Goal: Find specific page/section: Find specific page/section

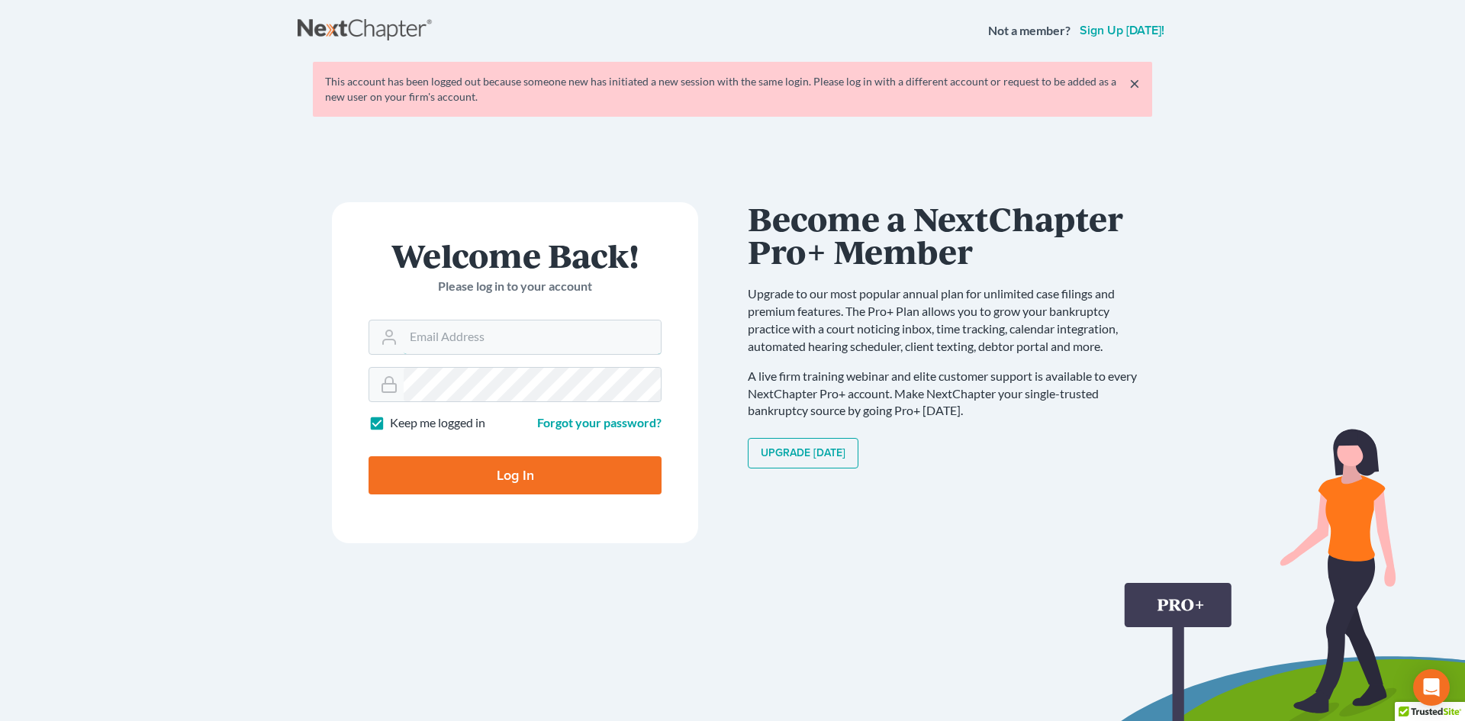
type input "don@brandonlawyer.com"
click at [520, 467] on input "Log In" at bounding box center [515, 475] width 293 height 38
type input "Thinking..."
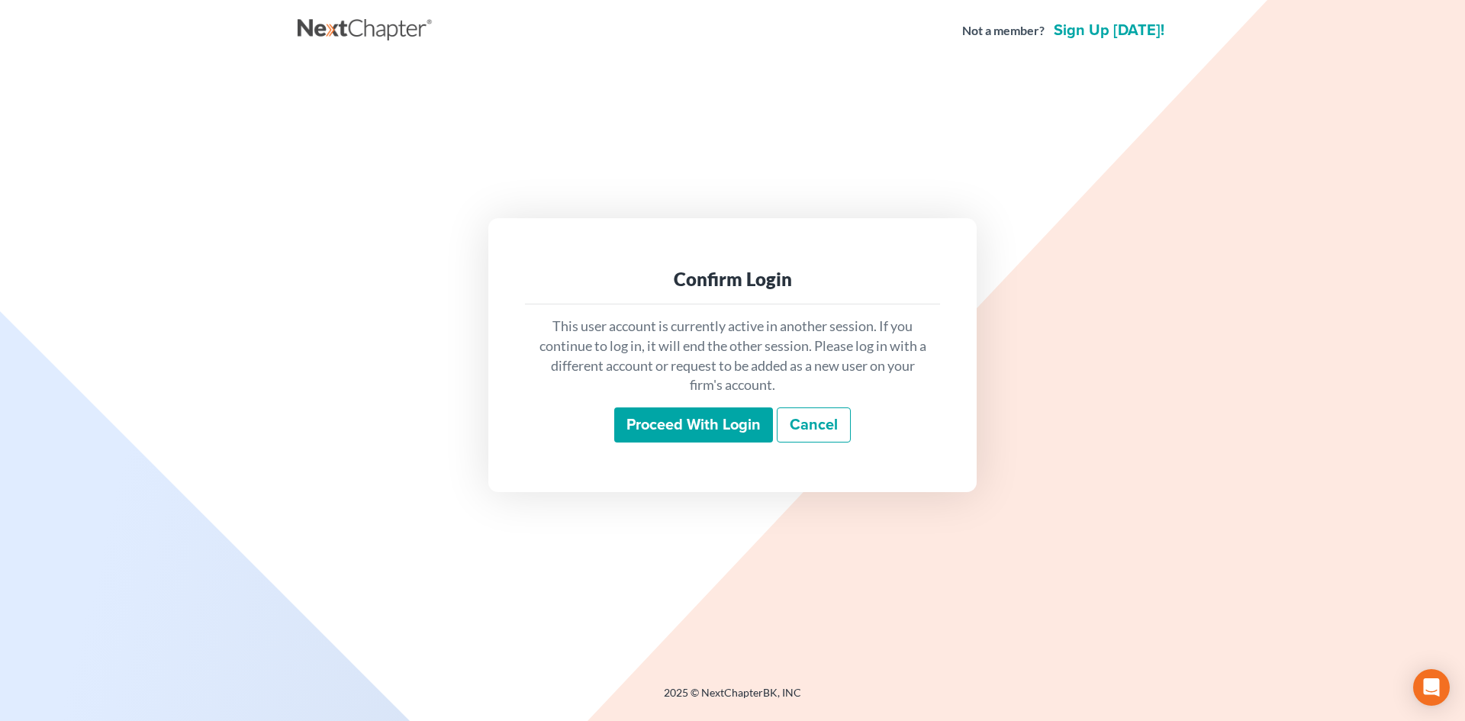
click at [710, 430] on input "Proceed with login" at bounding box center [693, 424] width 159 height 35
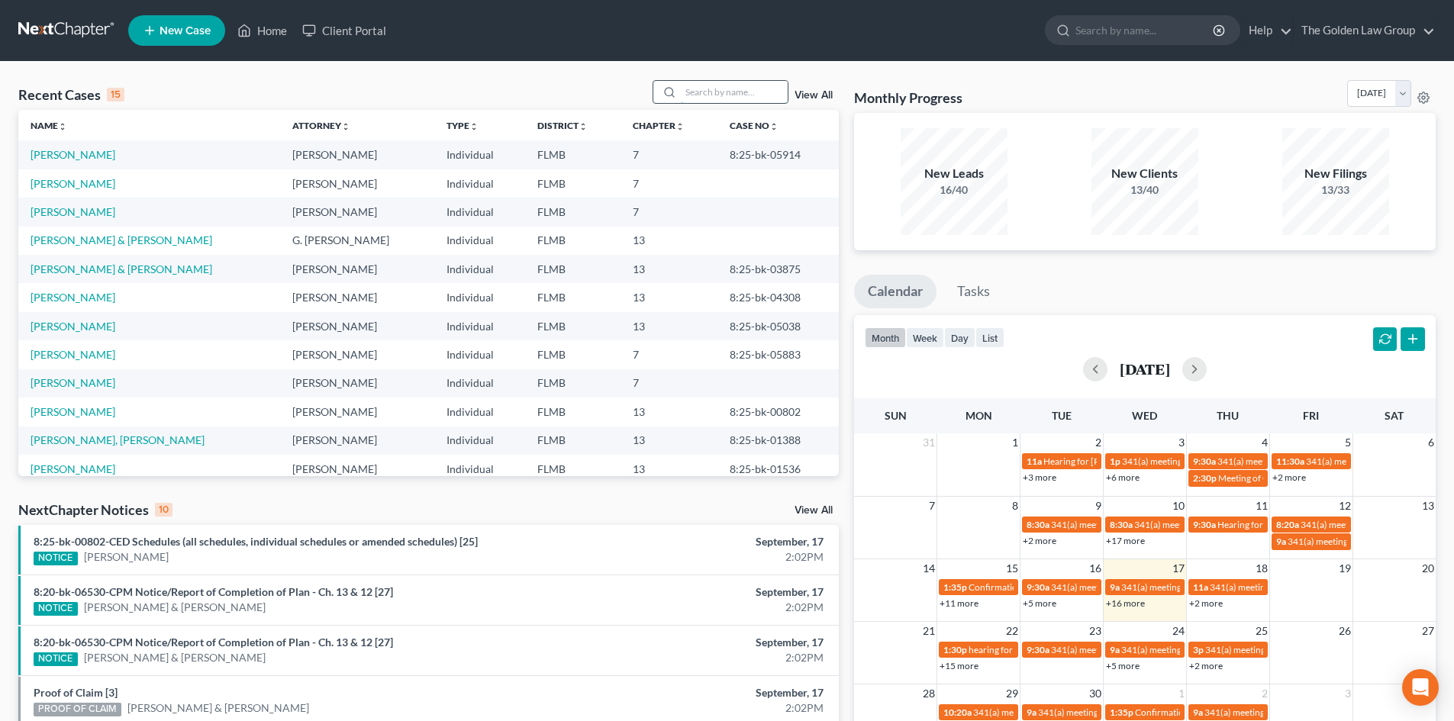
click at [739, 89] on input "search" at bounding box center [734, 92] width 107 height 22
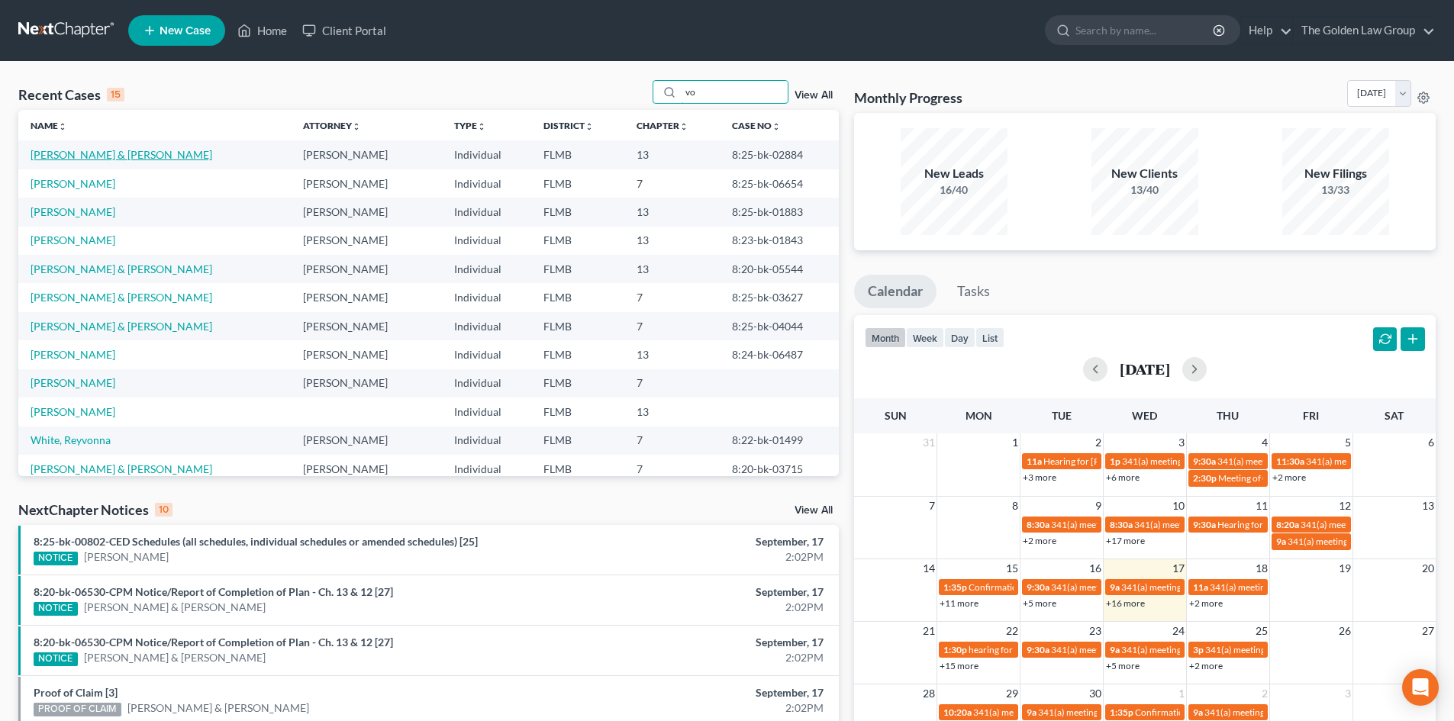
type input "vo"
click at [140, 150] on link "[PERSON_NAME] & [PERSON_NAME]" at bounding box center [122, 154] width 182 height 13
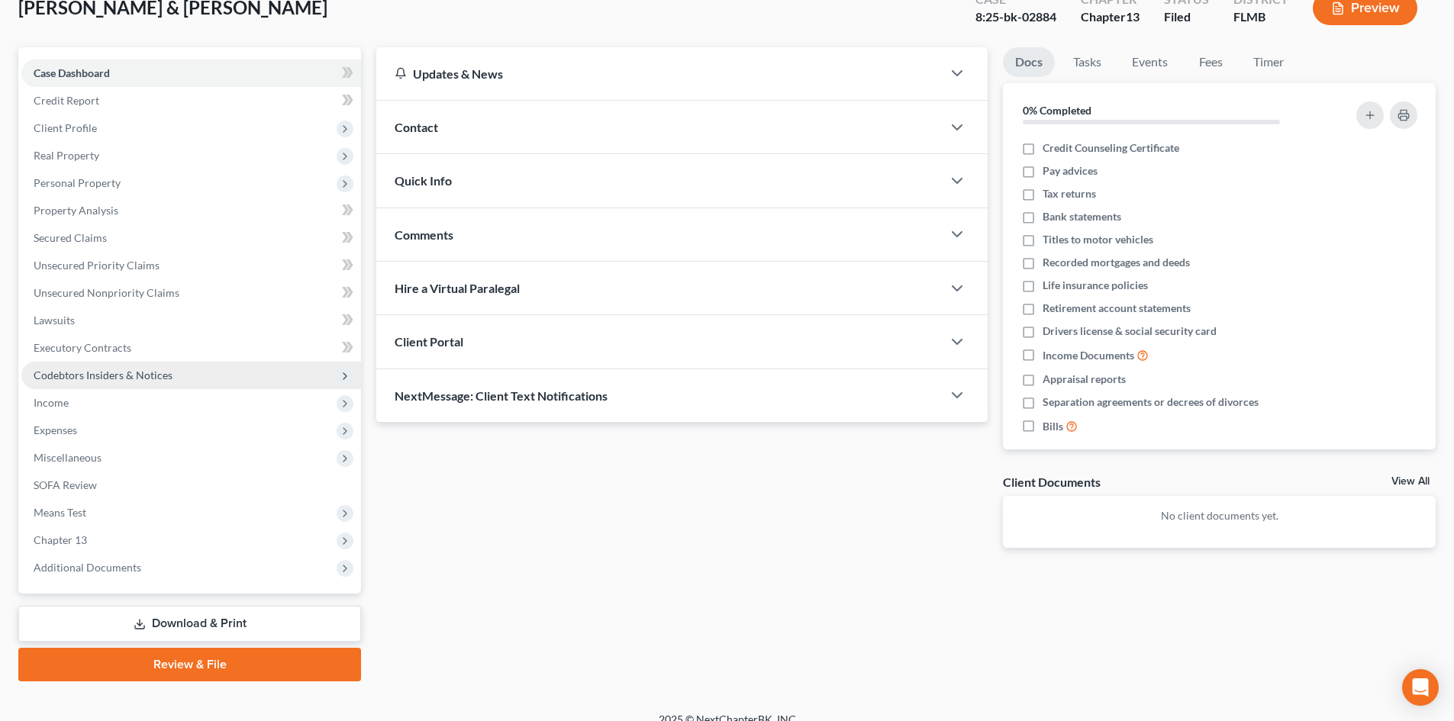
scroll to position [118, 0]
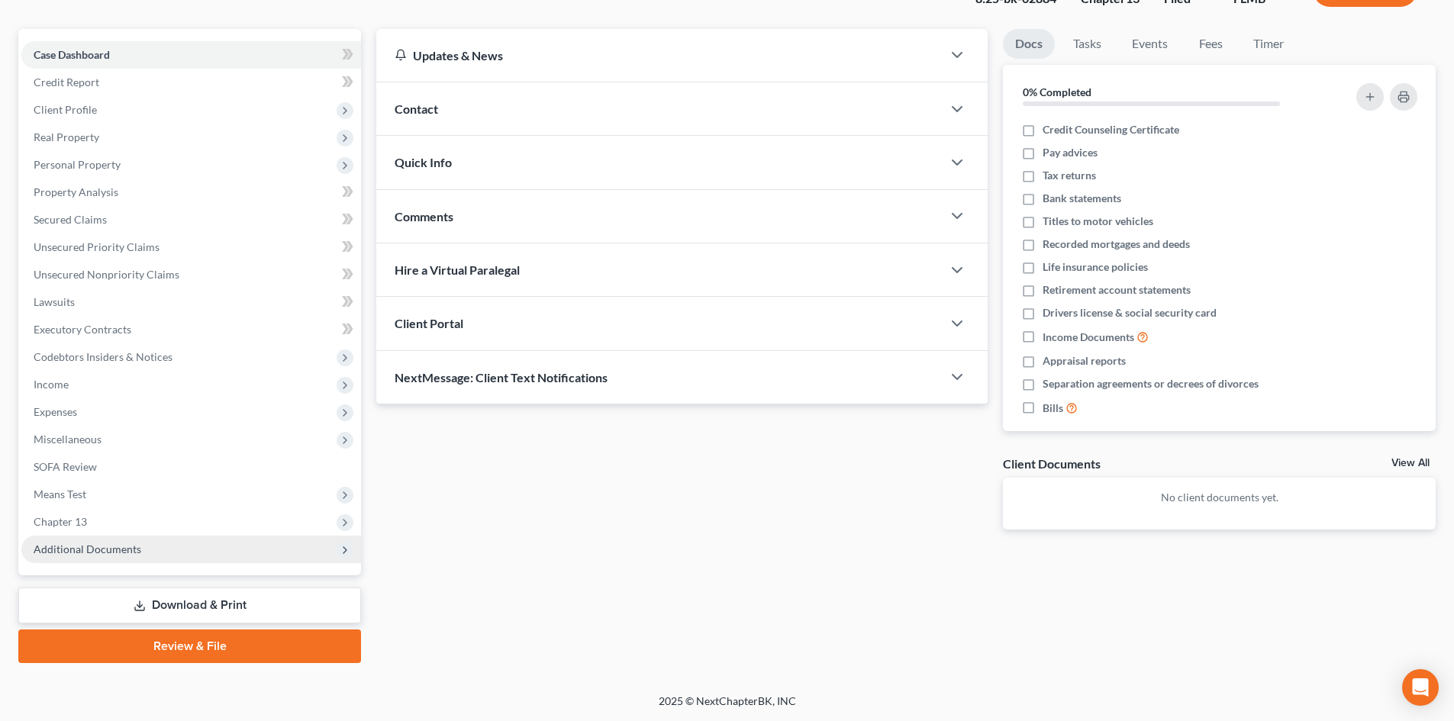
click at [115, 545] on span "Additional Documents" at bounding box center [88, 549] width 108 height 13
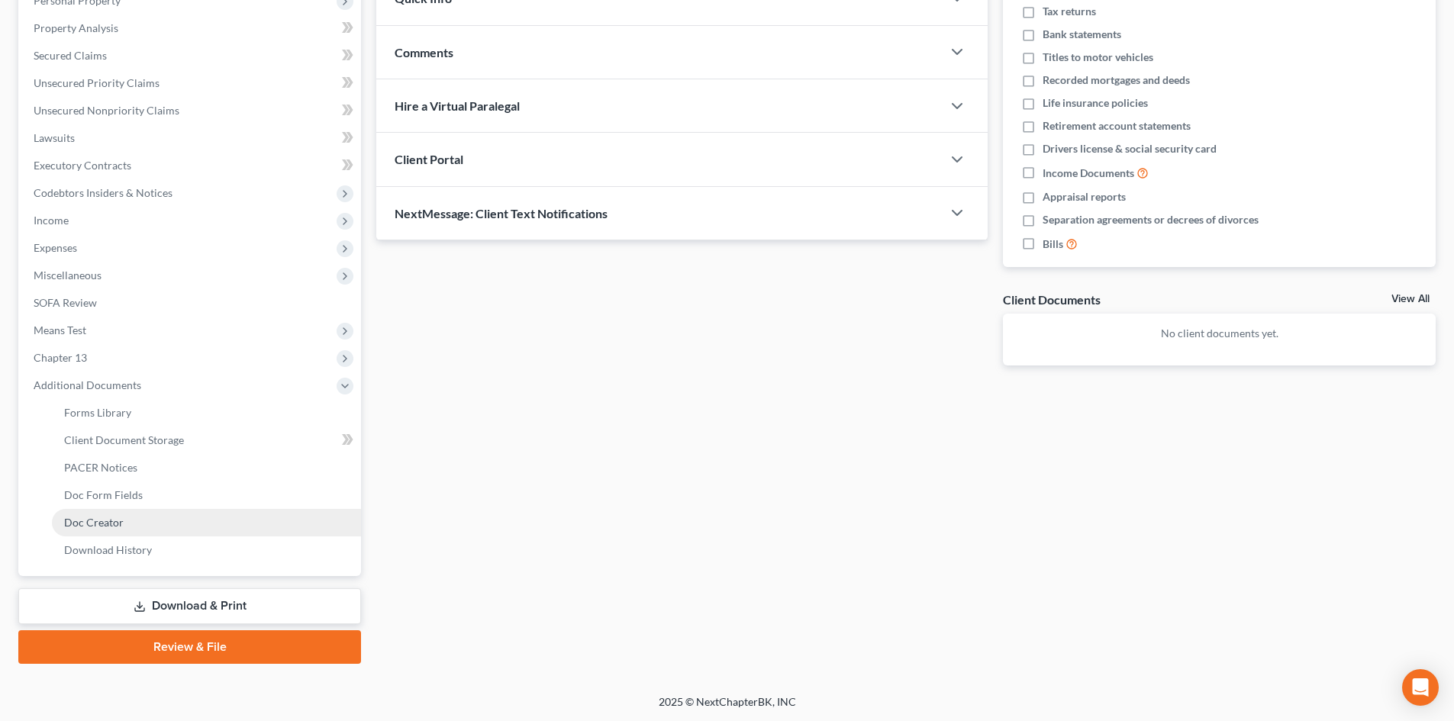
scroll to position [282, 0]
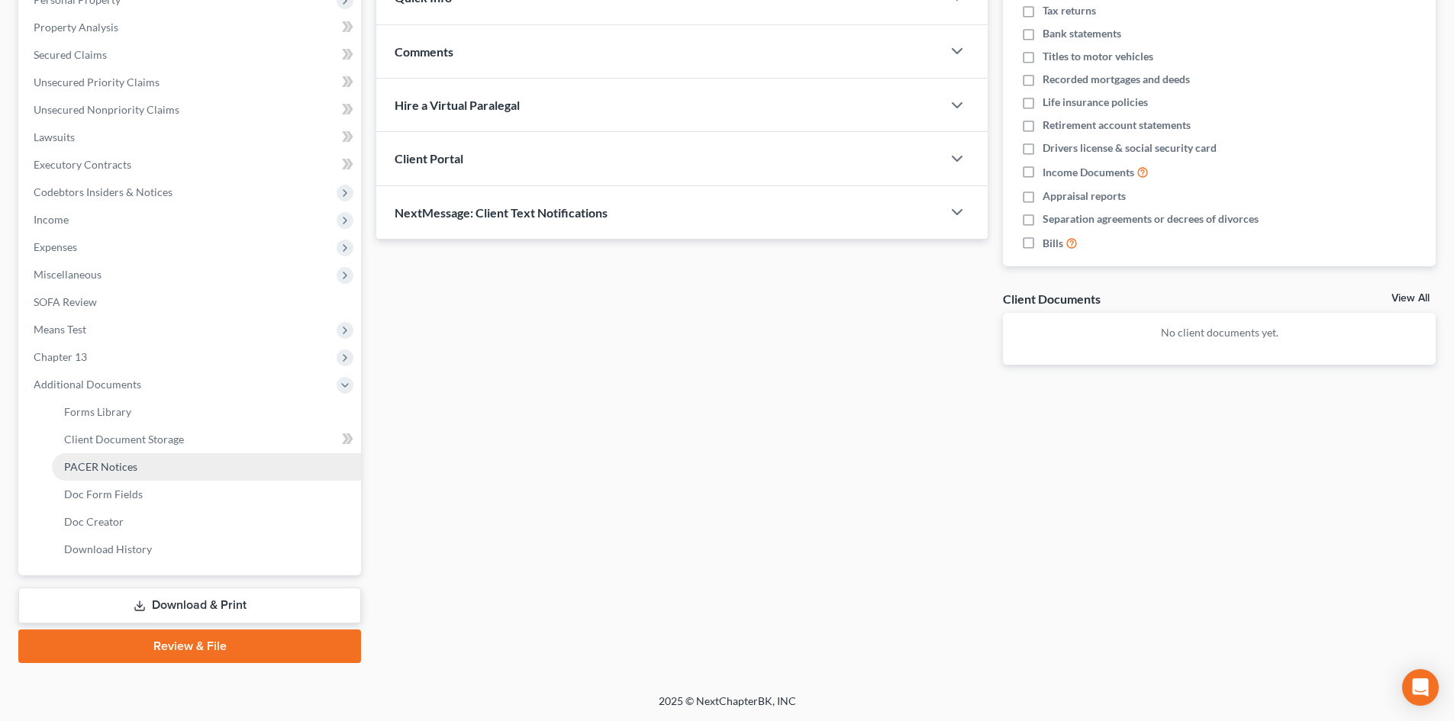
click at [130, 473] on link "PACER Notices" at bounding box center [206, 466] width 309 height 27
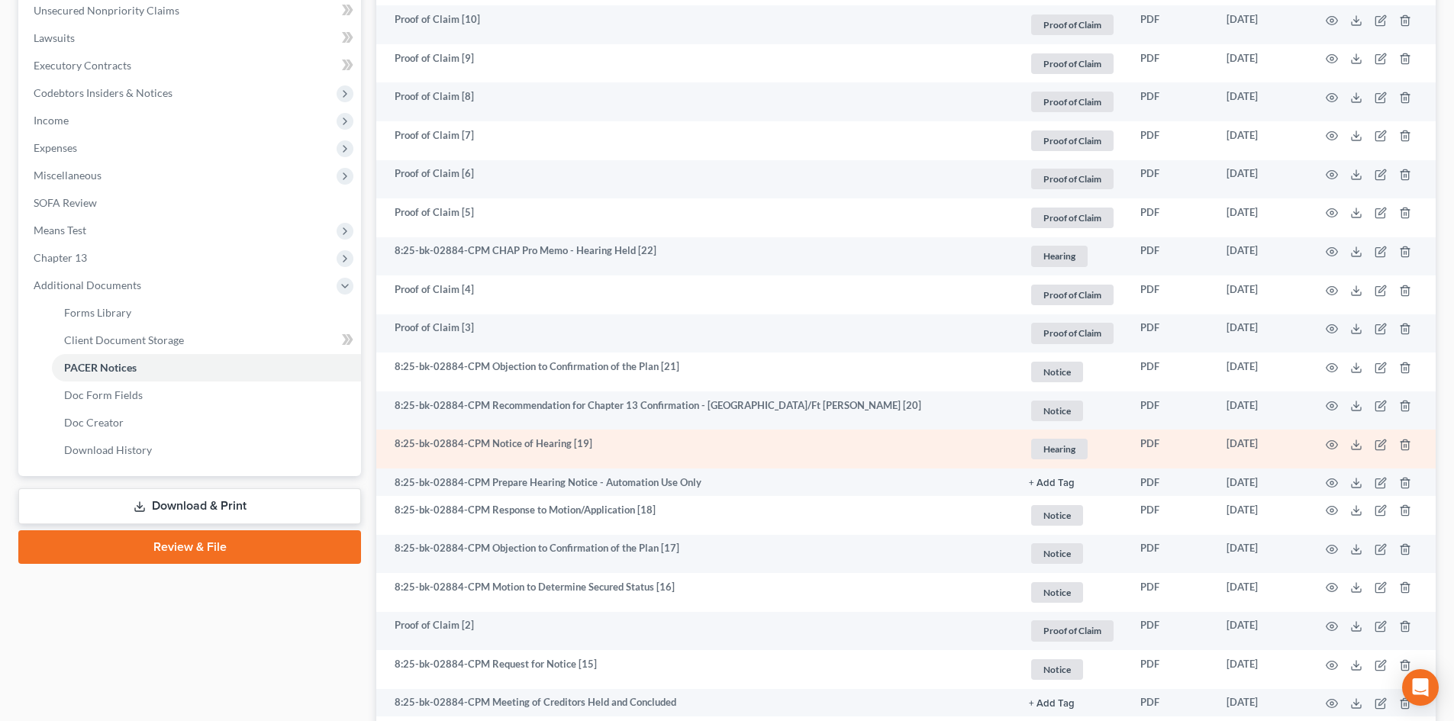
scroll to position [458, 0]
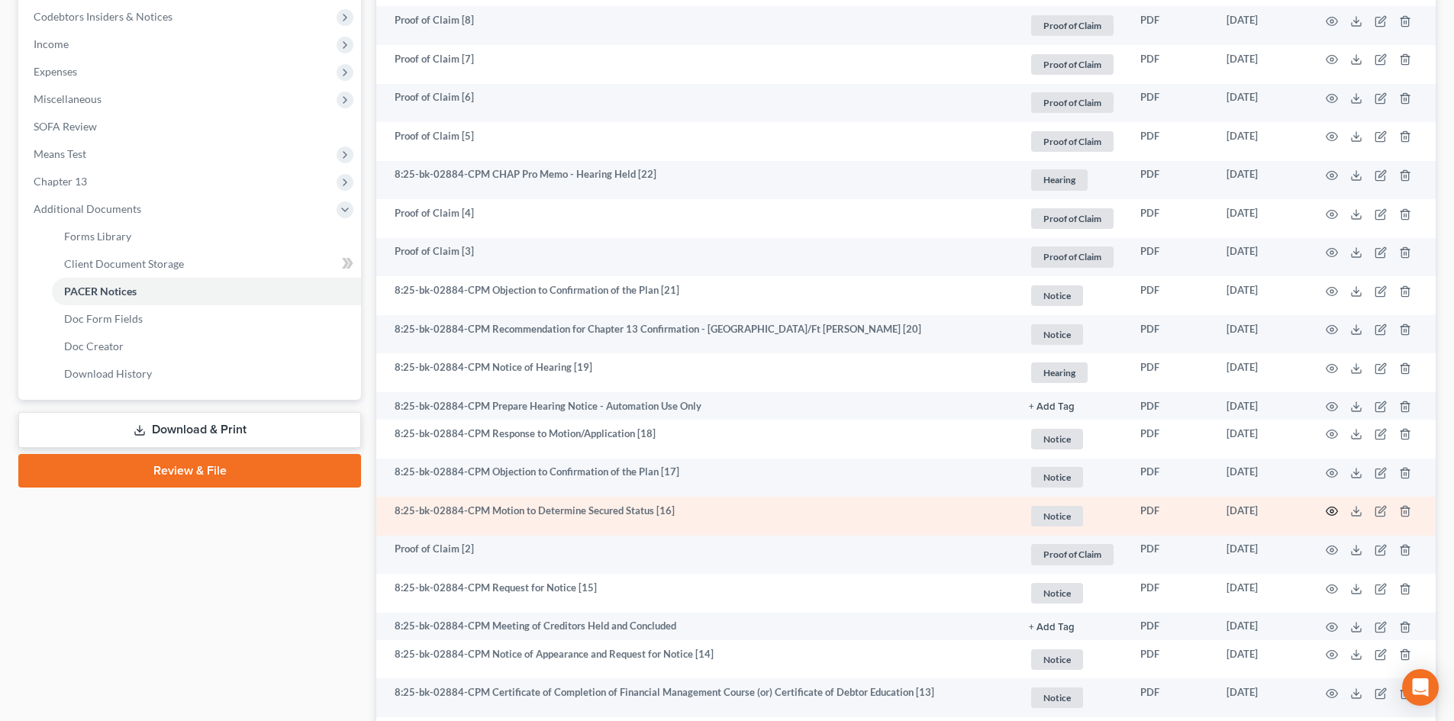
click at [1328, 507] on icon "button" at bounding box center [1331, 511] width 12 height 12
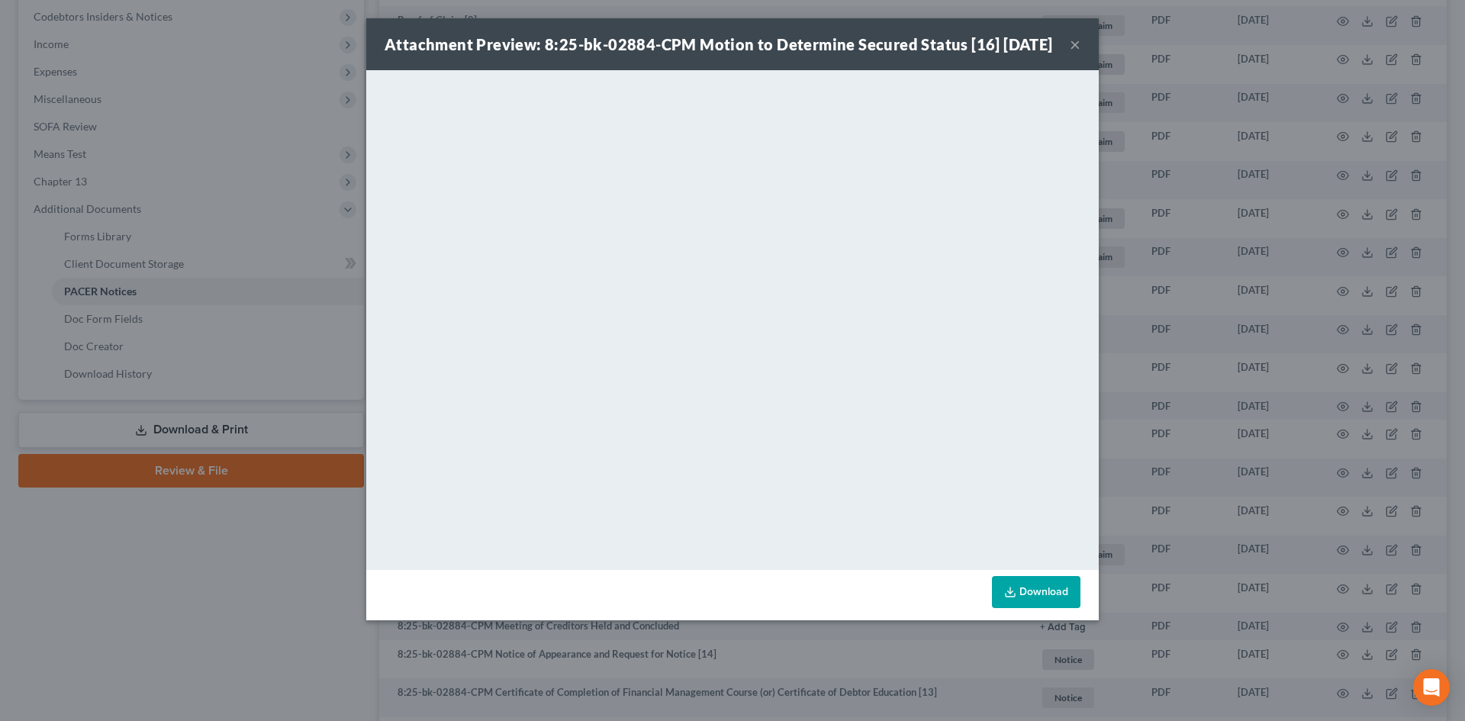
click at [1076, 53] on button "×" at bounding box center [1075, 44] width 11 height 18
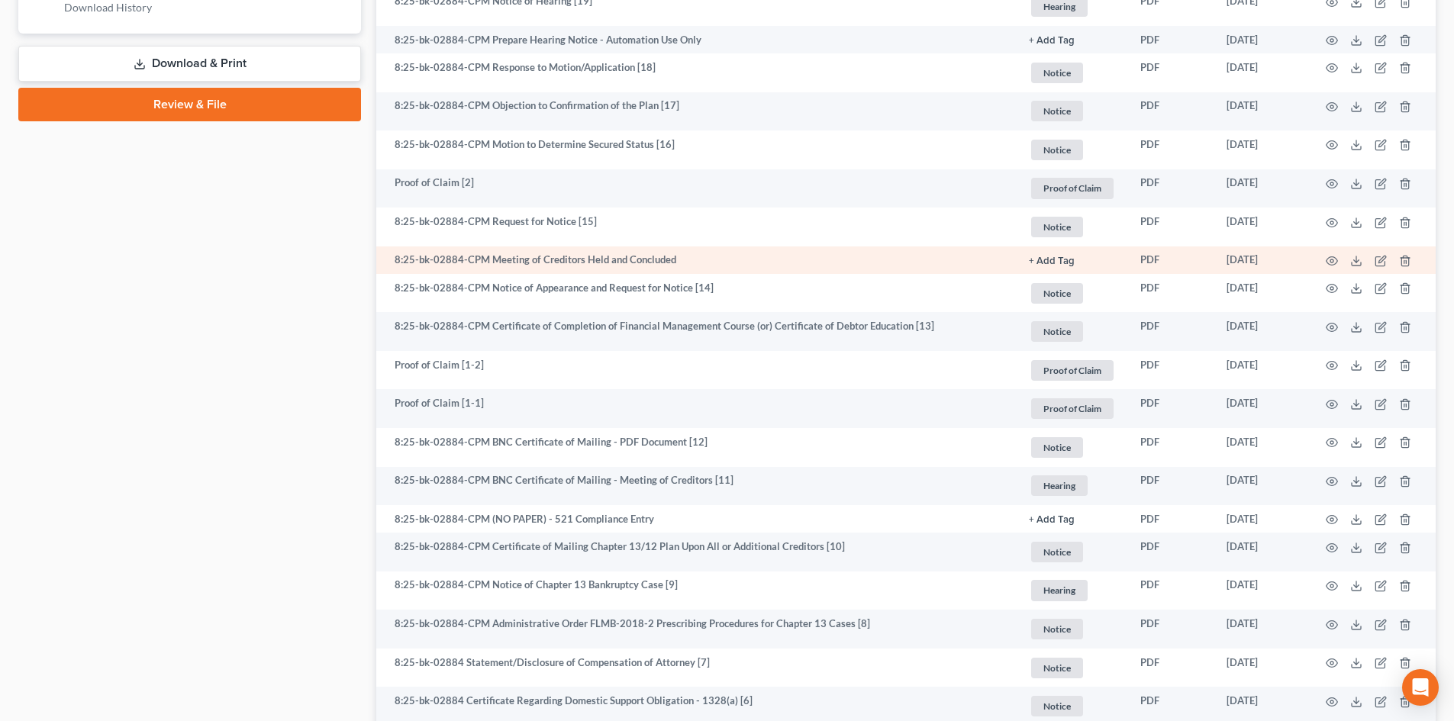
scroll to position [916, 0]
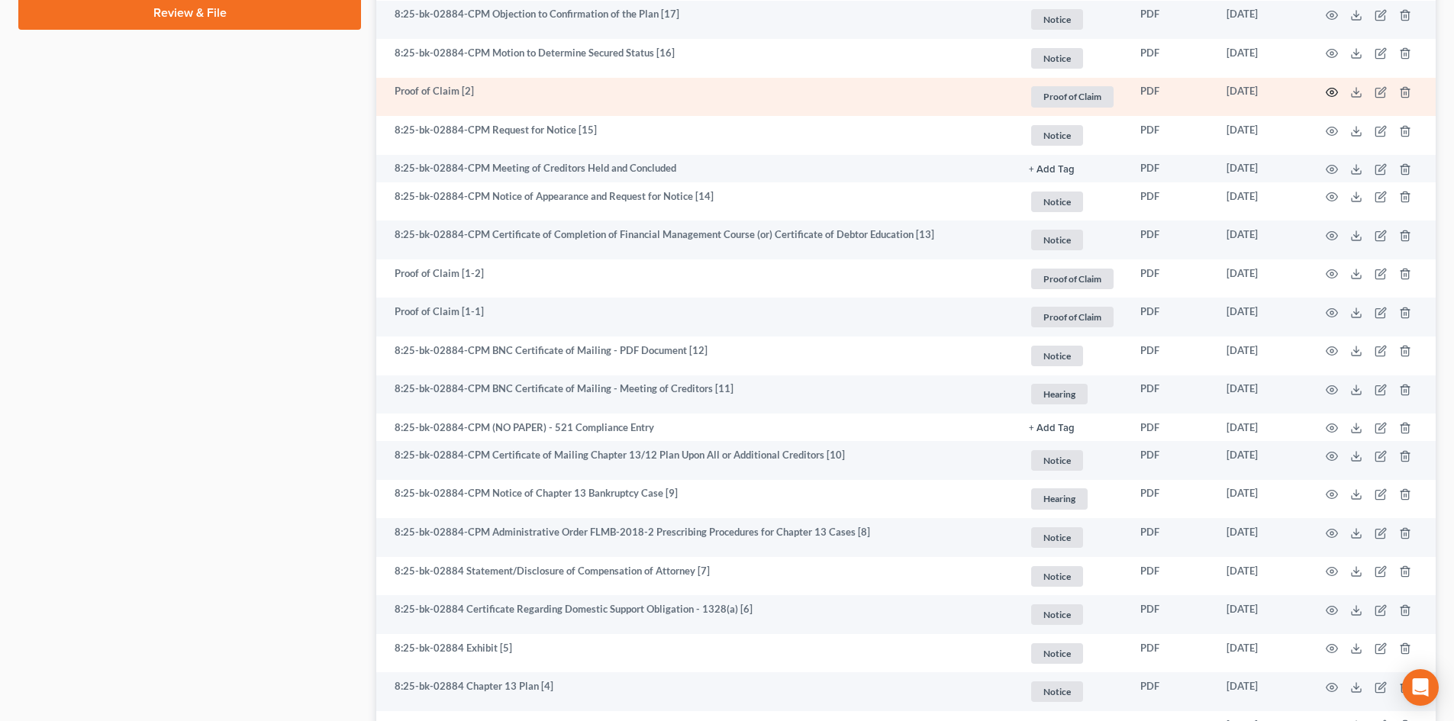
click at [1334, 91] on icon "button" at bounding box center [1331, 92] width 12 height 12
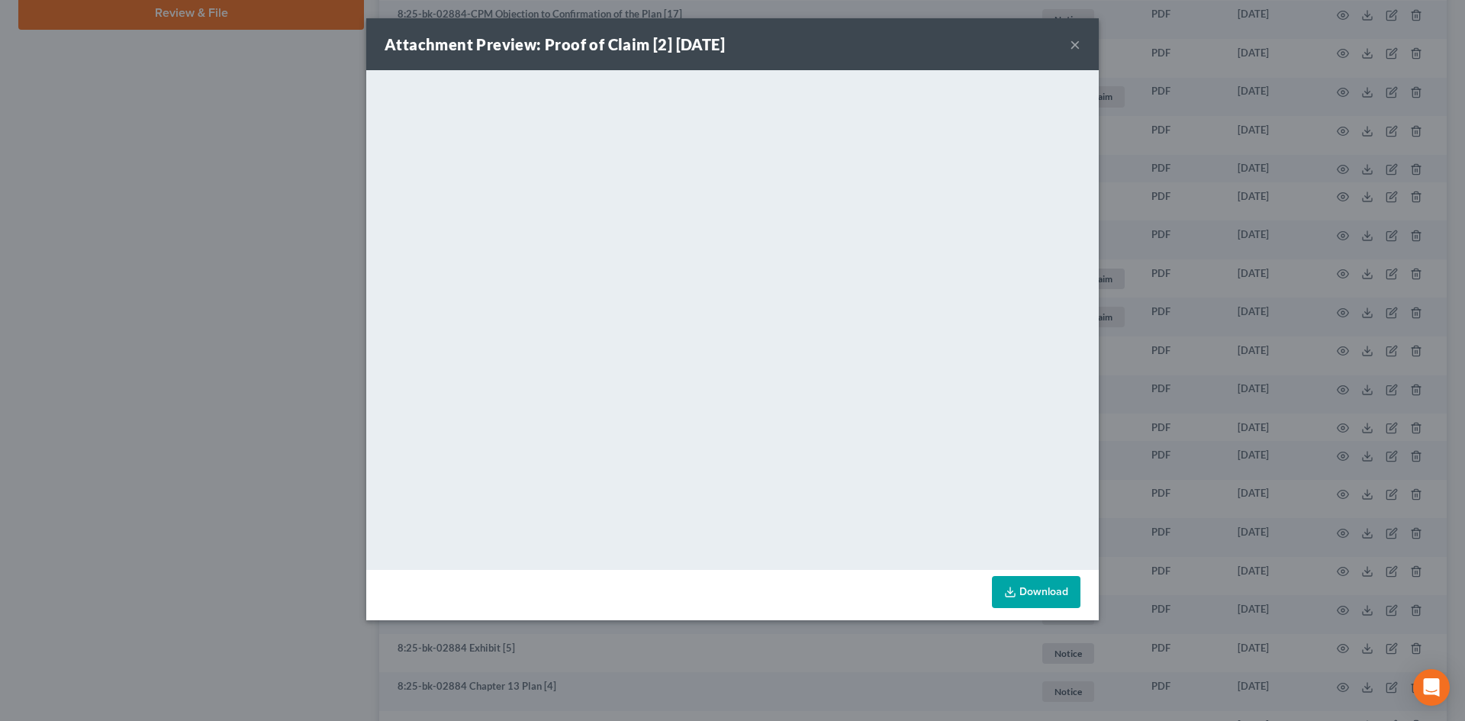
click at [1071, 48] on button "×" at bounding box center [1075, 44] width 11 height 18
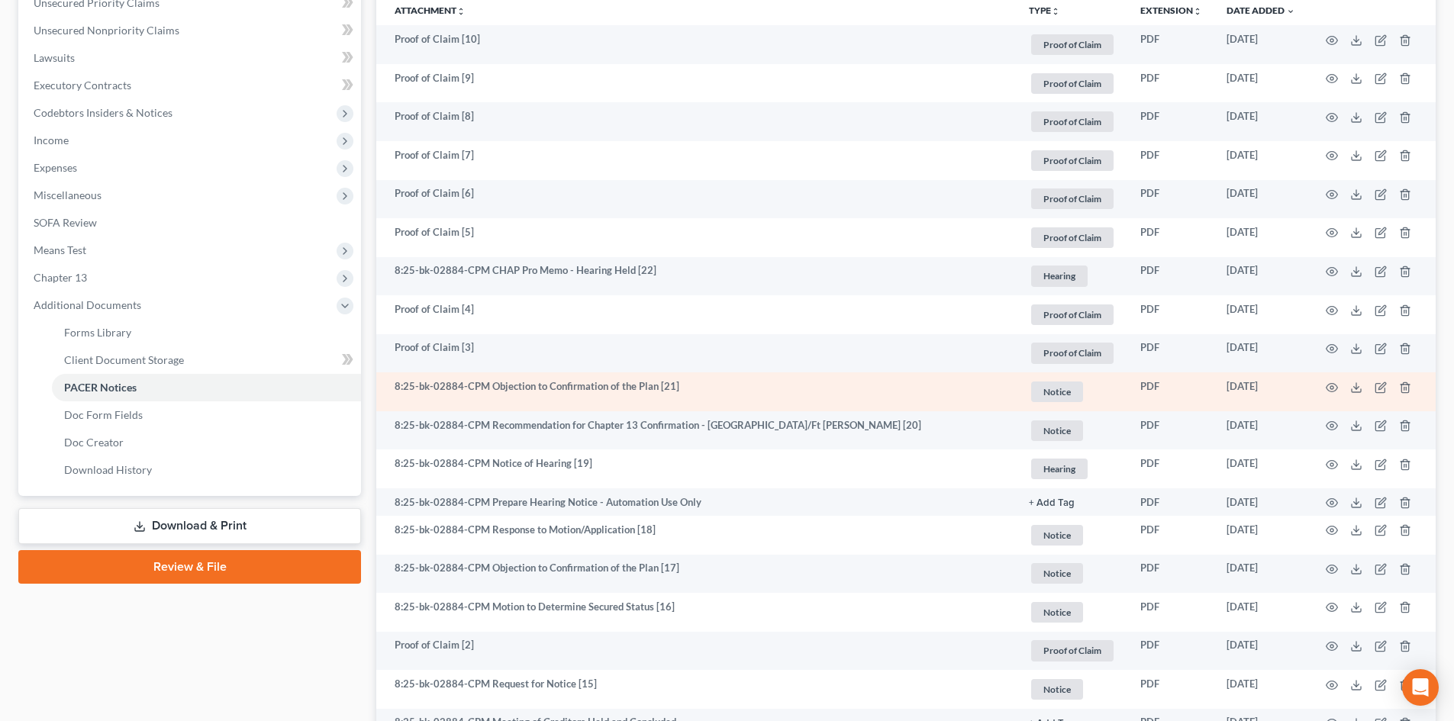
scroll to position [458, 0]
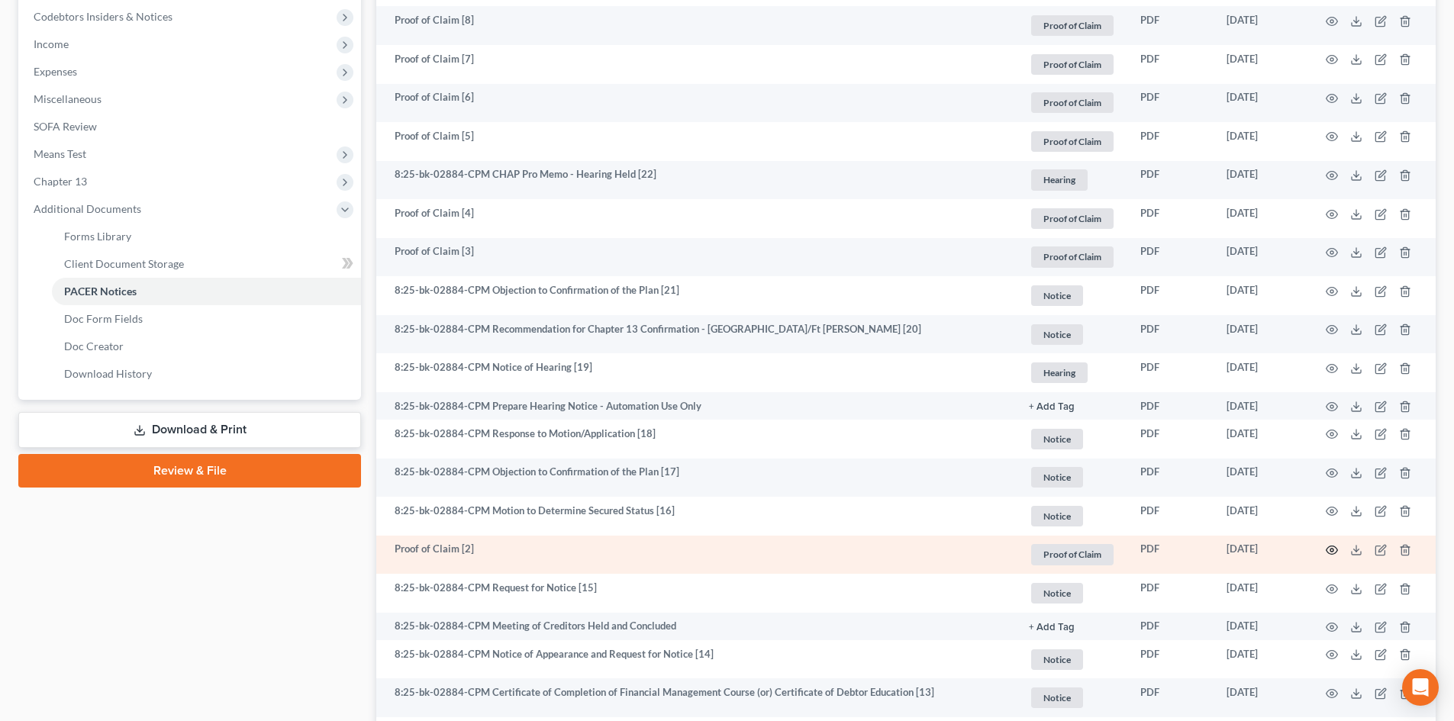
click at [1332, 553] on icon "button" at bounding box center [1331, 550] width 12 height 12
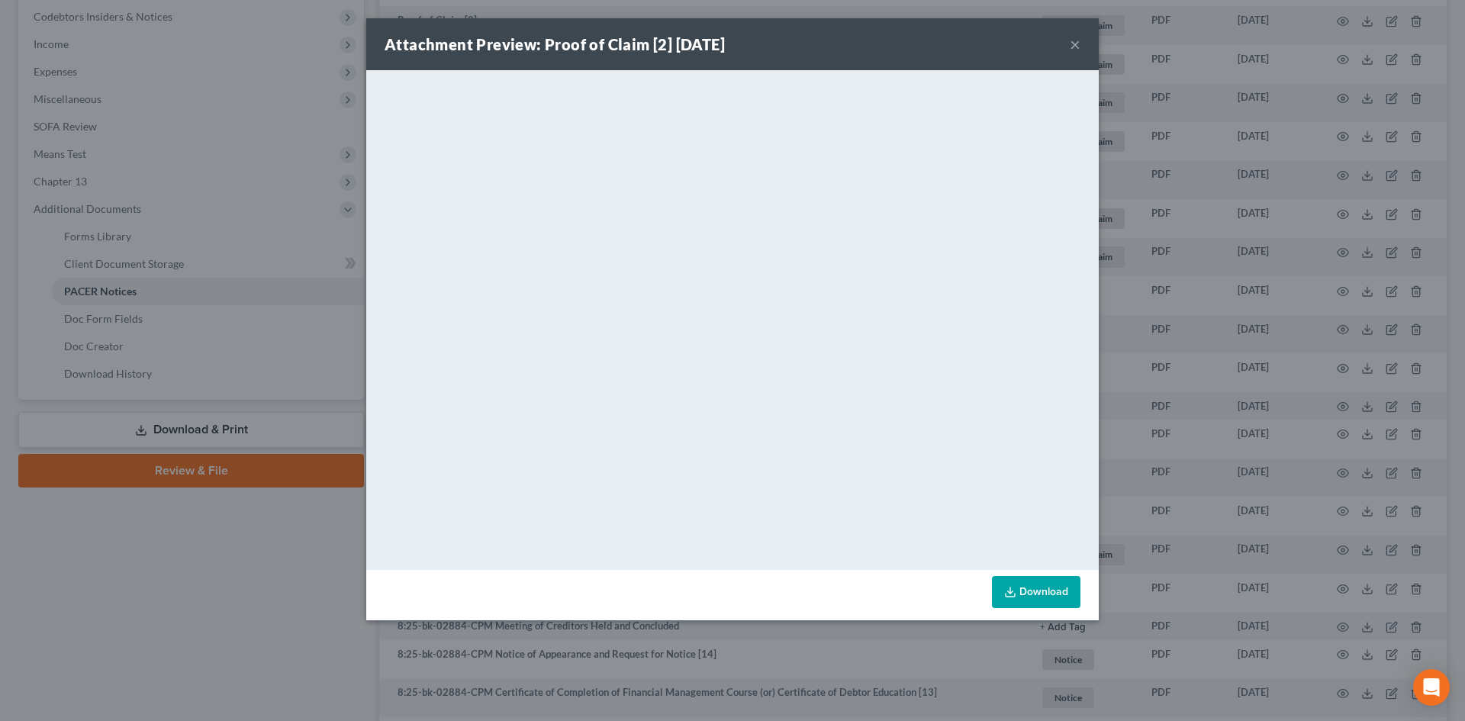
click at [1073, 52] on button "×" at bounding box center [1075, 44] width 11 height 18
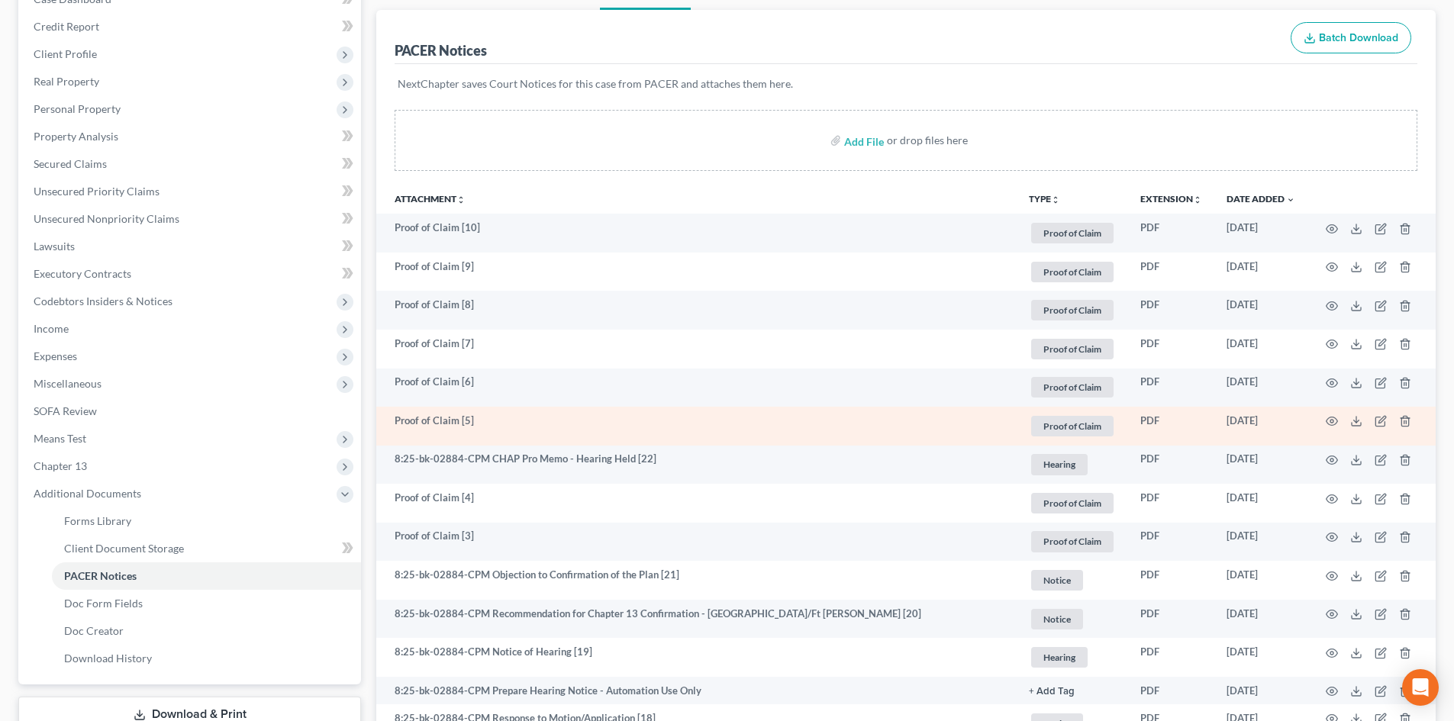
scroll to position [153, 0]
